Goal: Task Accomplishment & Management: Manage account settings

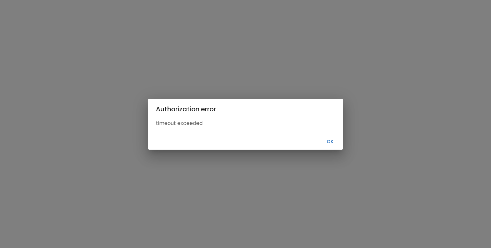
click at [330, 143] on button "Ok" at bounding box center [330, 141] width 21 height 11
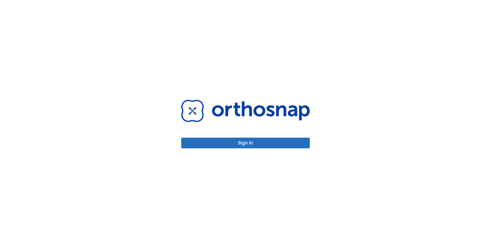
click at [259, 146] on button "Sign in" at bounding box center [245, 143] width 129 height 11
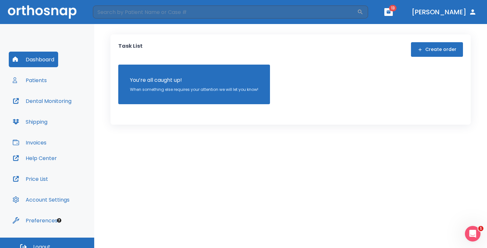
click at [35, 84] on button "Patients" at bounding box center [30, 80] width 42 height 16
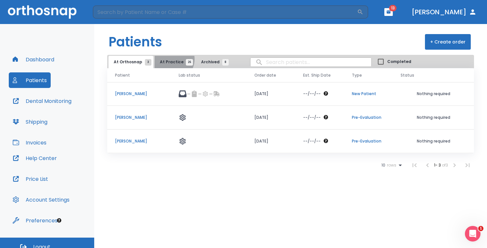
click at [169, 59] on span "At Practice 26" at bounding box center [175, 62] width 30 height 6
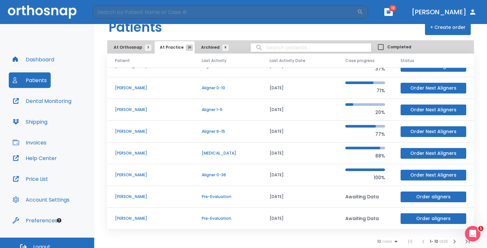
scroll to position [14, 0]
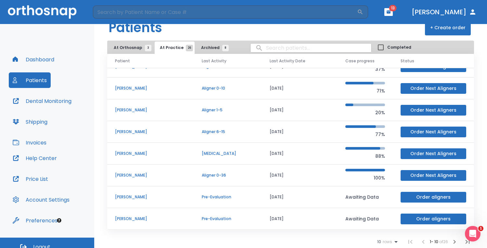
click at [451, 243] on icon "button" at bounding box center [455, 242] width 8 height 8
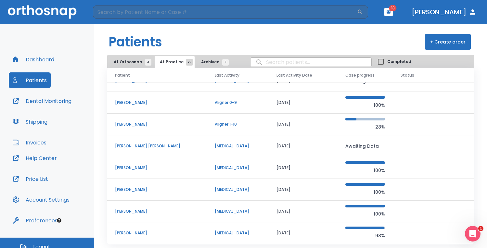
scroll to position [15, 0]
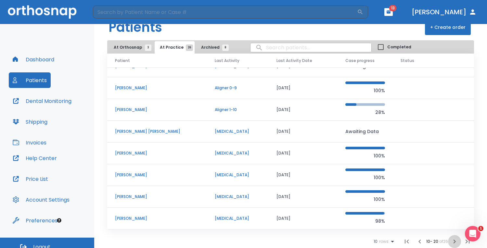
click at [453, 241] on icon "button" at bounding box center [454, 242] width 2 height 4
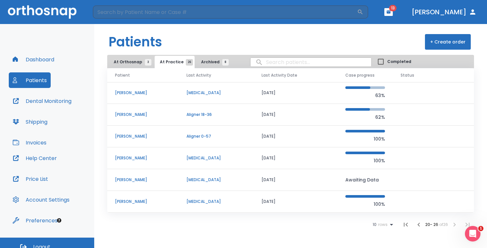
click at [124, 137] on p "[PERSON_NAME]" at bounding box center [143, 137] width 56 height 6
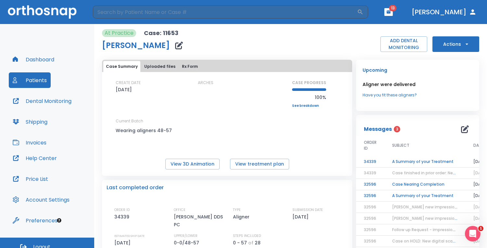
click at [453, 46] on button "Actions" at bounding box center [455, 44] width 47 height 16
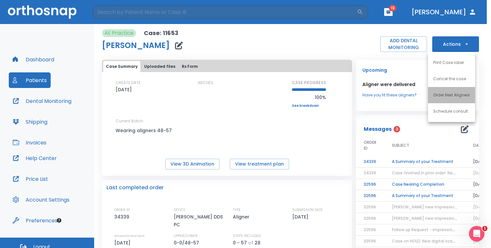
click at [454, 96] on p "Order Next Aligners" at bounding box center [451, 95] width 37 height 6
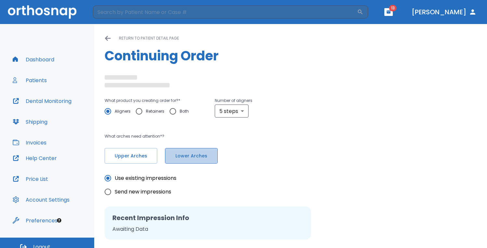
click at [184, 157] on span "Lower Arches" at bounding box center [191, 156] width 39 height 7
click at [139, 113] on input "Retainers" at bounding box center [139, 112] width 14 height 14
radio input "true"
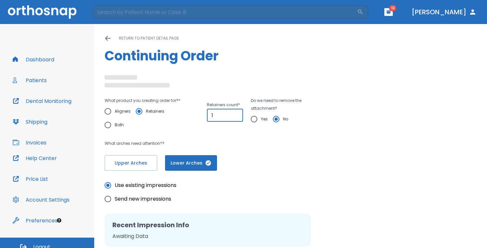
type input "1"
click at [235, 112] on input "1" at bounding box center [225, 115] width 36 height 13
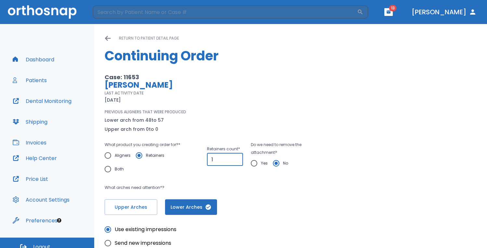
click at [253, 120] on div "PREVIOUS ALIGNERS THAT WERE PRODUCED Lower arch from 48 to 57 Upper arch from 0…" at bounding box center [213, 121] width 217 height 24
click at [253, 165] on input "Yes" at bounding box center [254, 164] width 14 height 14
radio input "true"
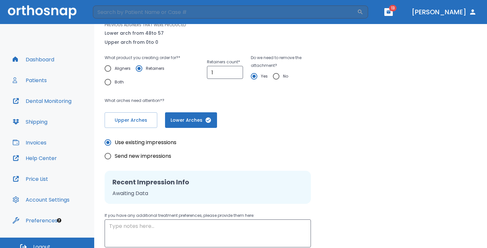
scroll to position [138, 0]
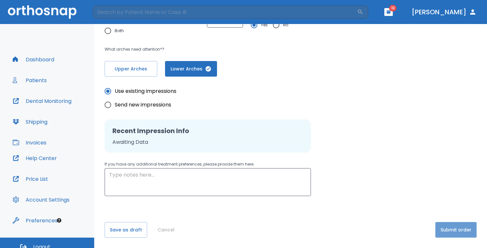
click at [452, 228] on button "Submit order" at bounding box center [455, 230] width 41 height 16
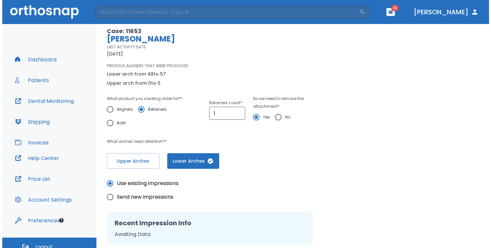
scroll to position [41, 0]
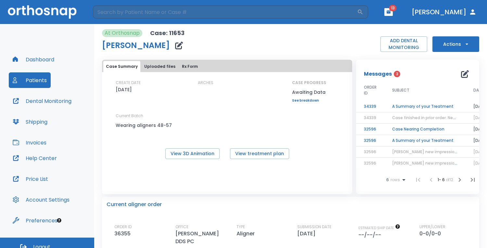
click at [407, 12] on header "​ 13 [PERSON_NAME]" at bounding box center [243, 12] width 487 height 24
click at [397, 11] on span "13" at bounding box center [392, 8] width 7 height 6
click at [393, 11] on button "button" at bounding box center [388, 12] width 8 height 8
